Goal: Use online tool/utility: Utilize a website feature to perform a specific function

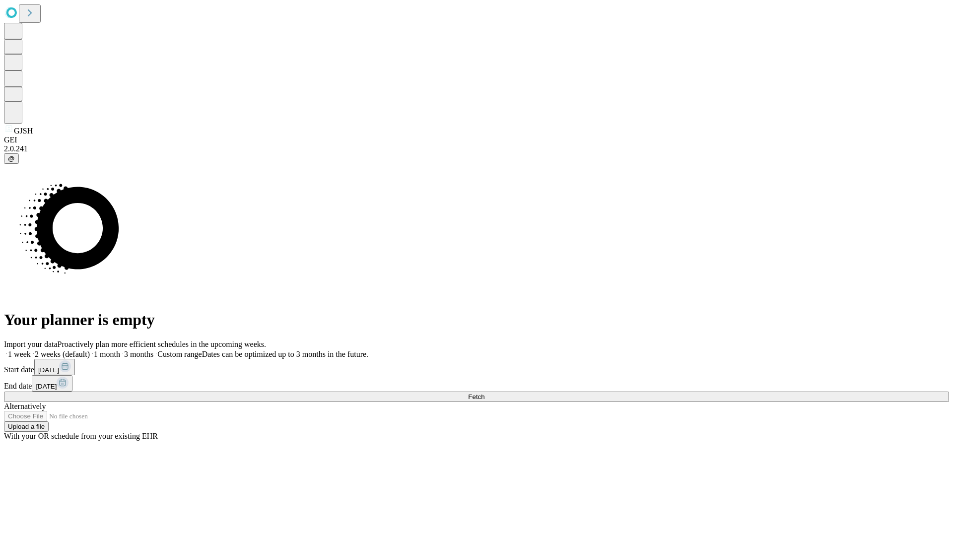
click at [484, 393] on span "Fetch" at bounding box center [476, 396] width 16 height 7
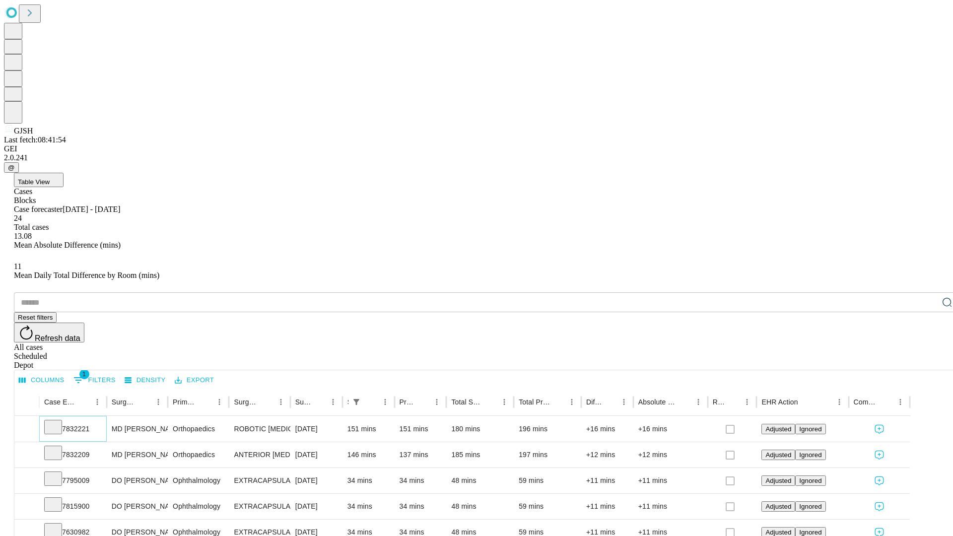
click at [58, 421] on icon at bounding box center [53, 426] width 10 height 10
